Goal: Check status: Check status

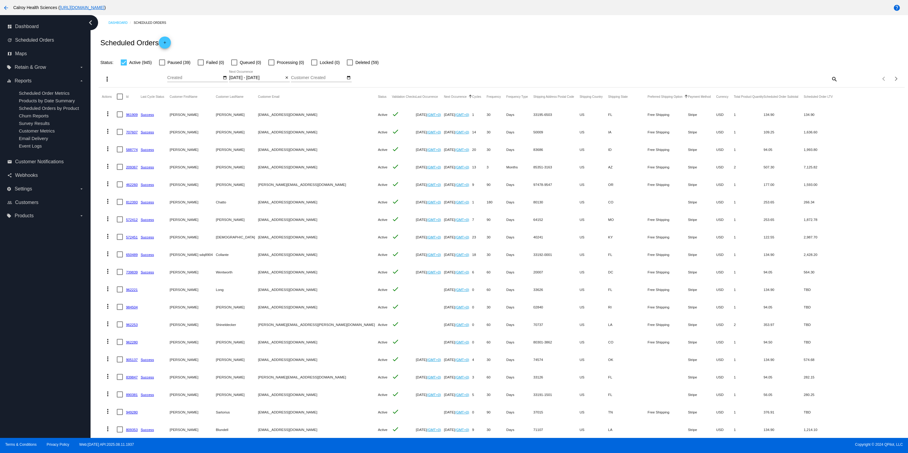
scroll to position [20, 0]
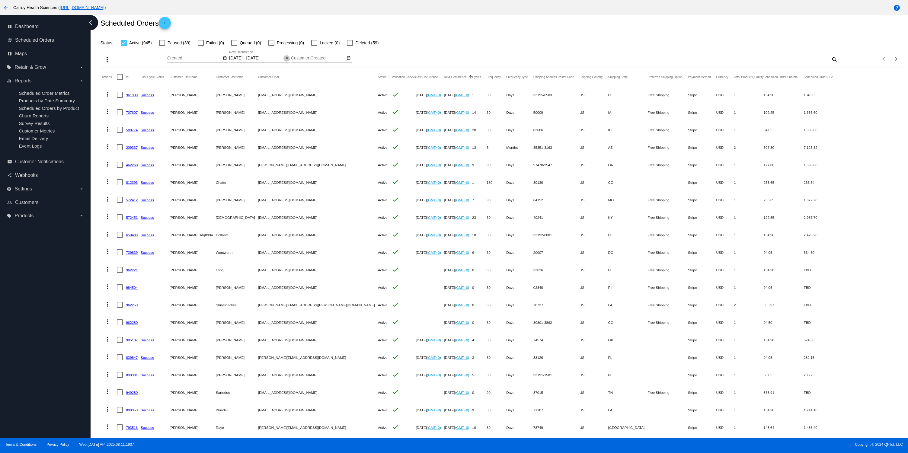
click at [288, 59] on mat-icon "close" at bounding box center [287, 58] width 4 height 5
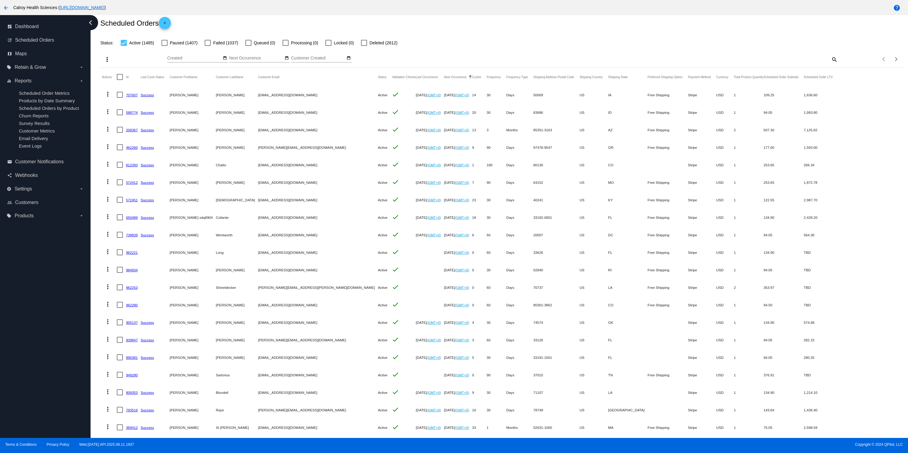
click at [834, 60] on mat-icon "search" at bounding box center [833, 59] width 7 height 9
click at [775, 60] on input "Search" at bounding box center [737, 58] width 201 height 5
paste input "[EMAIL_ADDRESS][DOMAIN_NAME]"
type input "[EMAIL_ADDRESS][DOMAIN_NAME]"
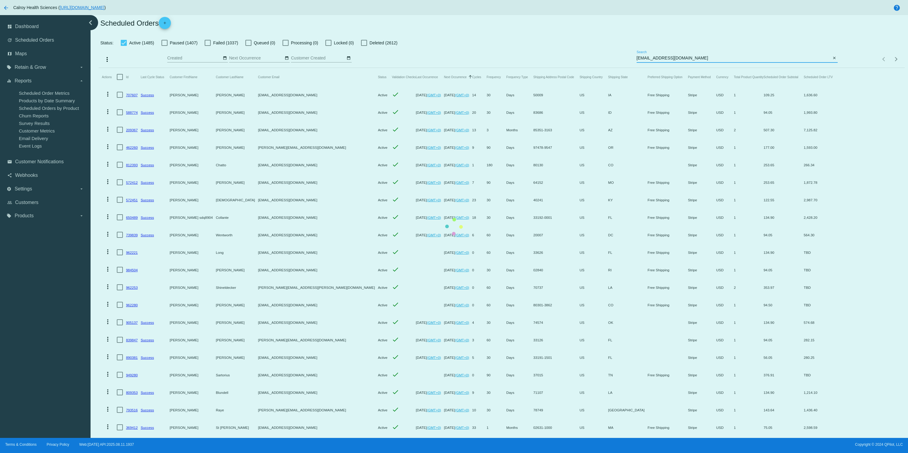
scroll to position [0, 0]
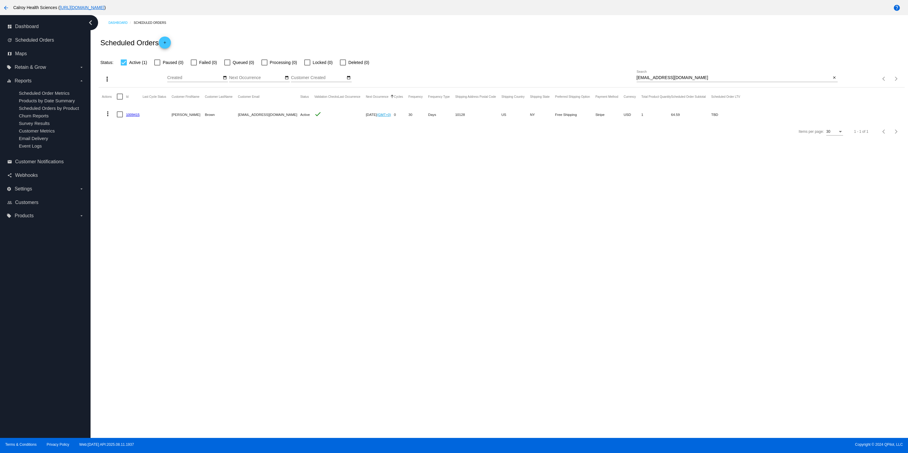
click at [131, 115] on link "1009415" at bounding box center [133, 115] width 14 height 4
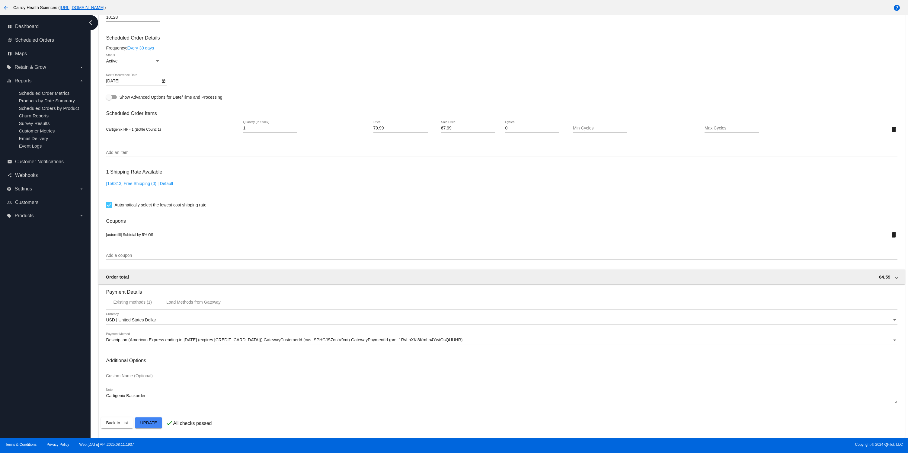
scroll to position [299, 0]
click at [152, 376] on input "Custom Name (Optional)" at bounding box center [133, 376] width 54 height 5
click at [152, 397] on textarea "Cartigenix Backorder" at bounding box center [501, 399] width 791 height 10
drag, startPoint x: 163, startPoint y: 397, endPoint x: 102, endPoint y: 397, distance: 61.0
click at [106, 397] on textarea "Cartigenix Backorder" at bounding box center [501, 399] width 791 height 10
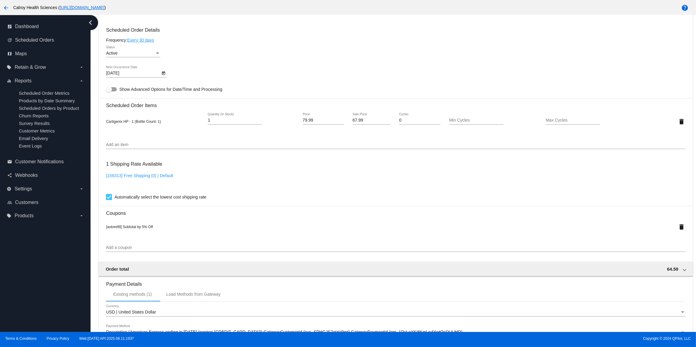
scroll to position [404, 0]
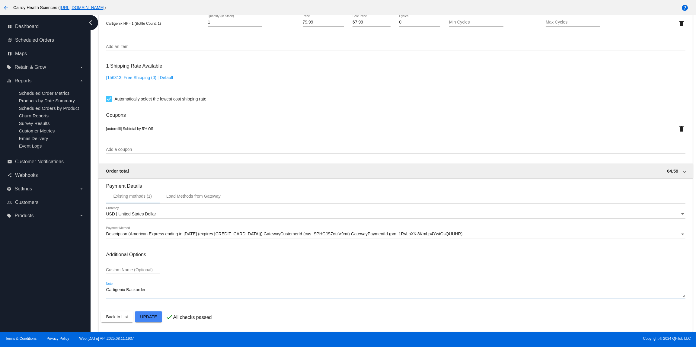
click at [174, 289] on textarea "Cartigenix Backorder" at bounding box center [395, 293] width 579 height 10
